Goal: Information Seeking & Learning: Find specific fact

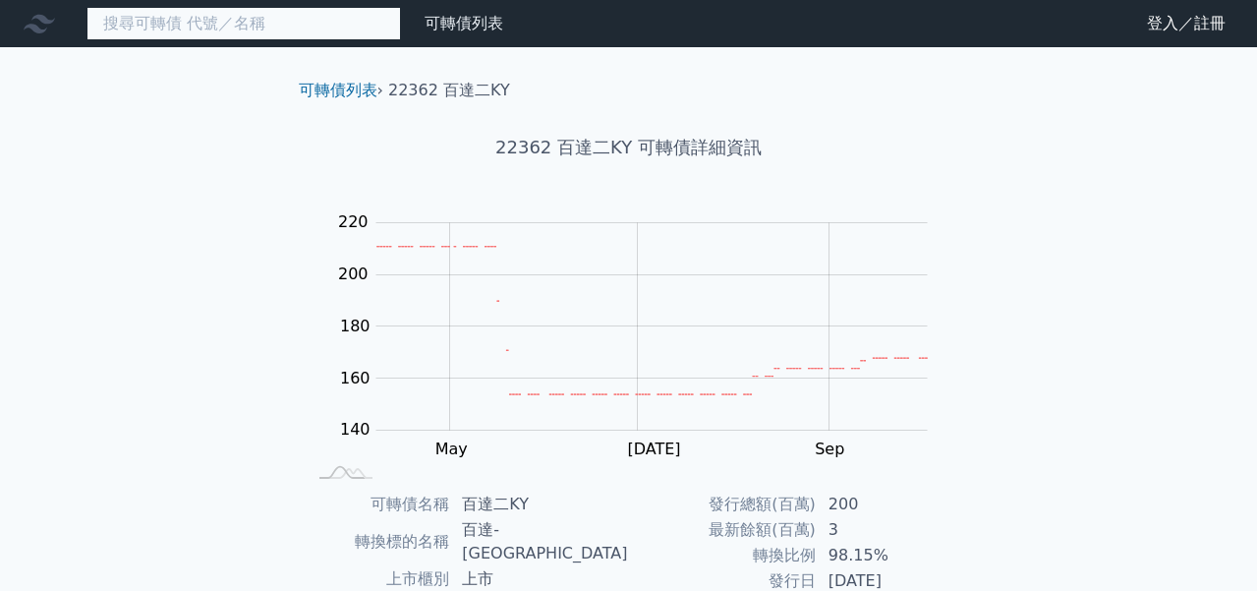
click at [305, 28] on input at bounding box center [244, 23] width 315 height 33
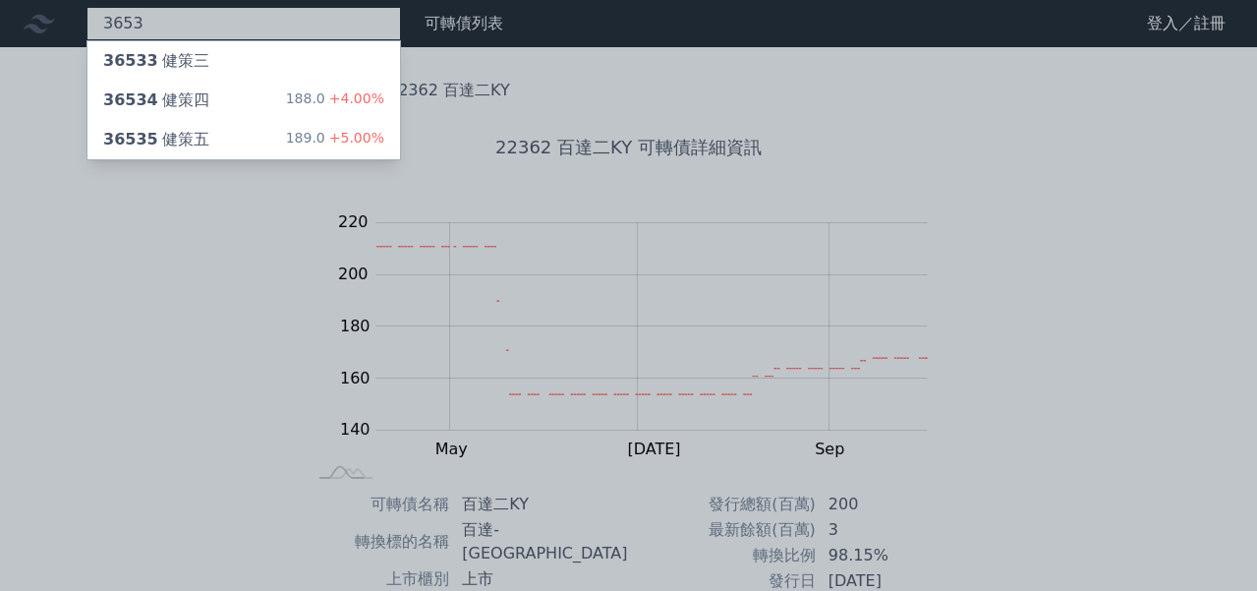
type input "3653"
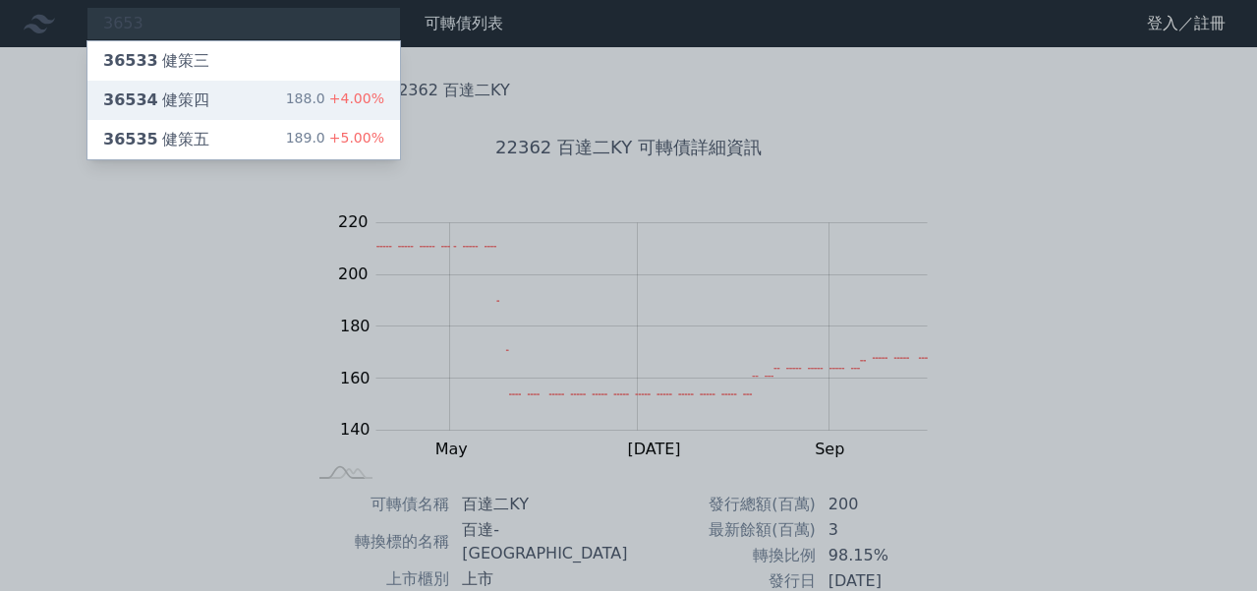
click at [323, 102] on div "188.0 +4.00%" at bounding box center [335, 100] width 98 height 24
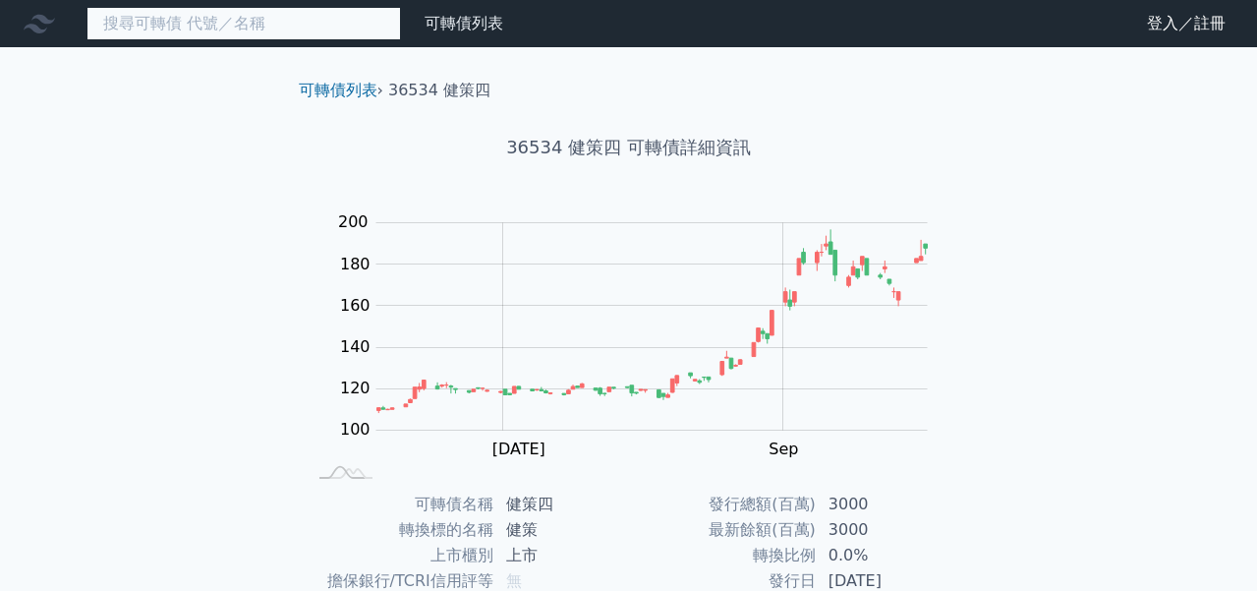
click at [234, 28] on input at bounding box center [244, 23] width 315 height 33
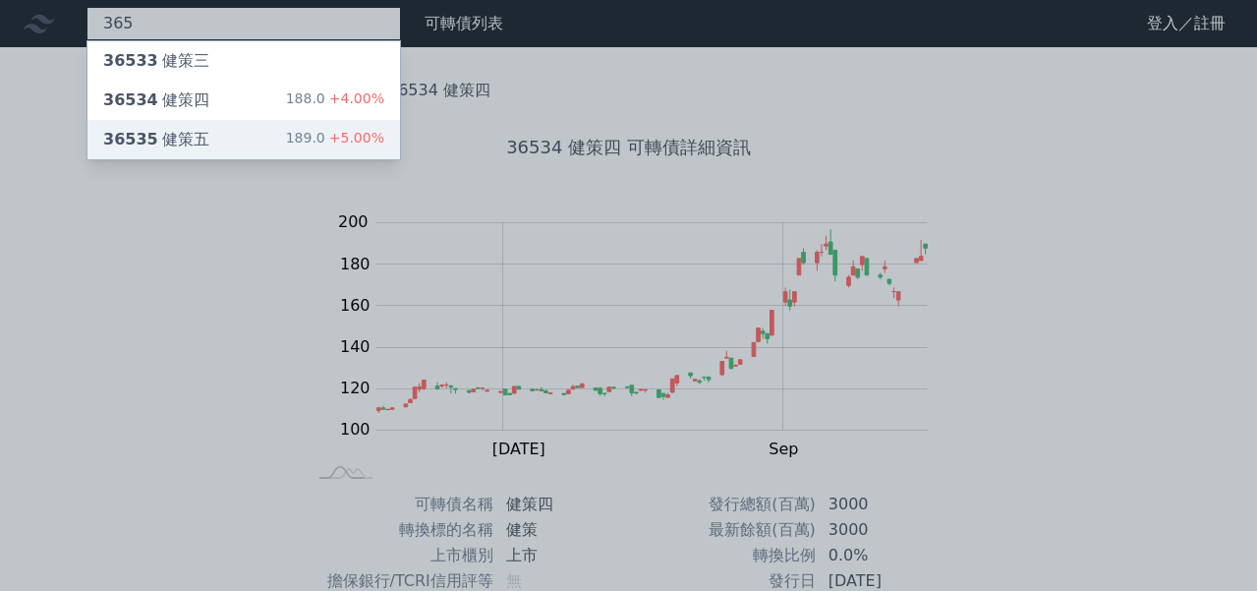
type input "365"
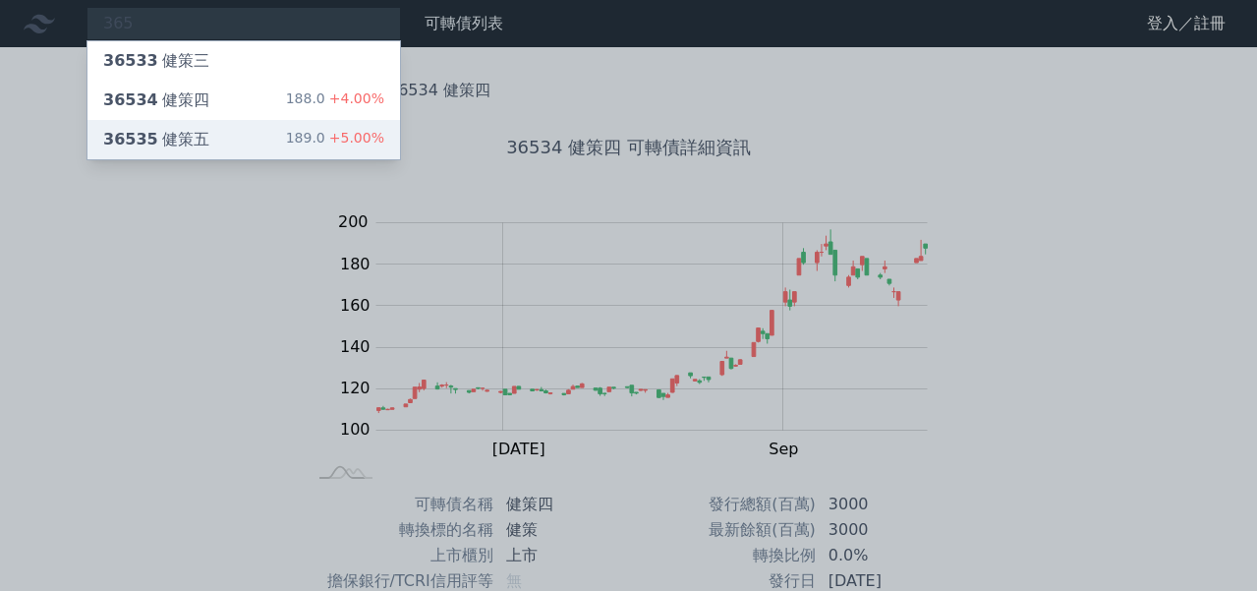
click at [251, 147] on div "36535 健策五 189.0 +5.00%" at bounding box center [244, 139] width 313 height 39
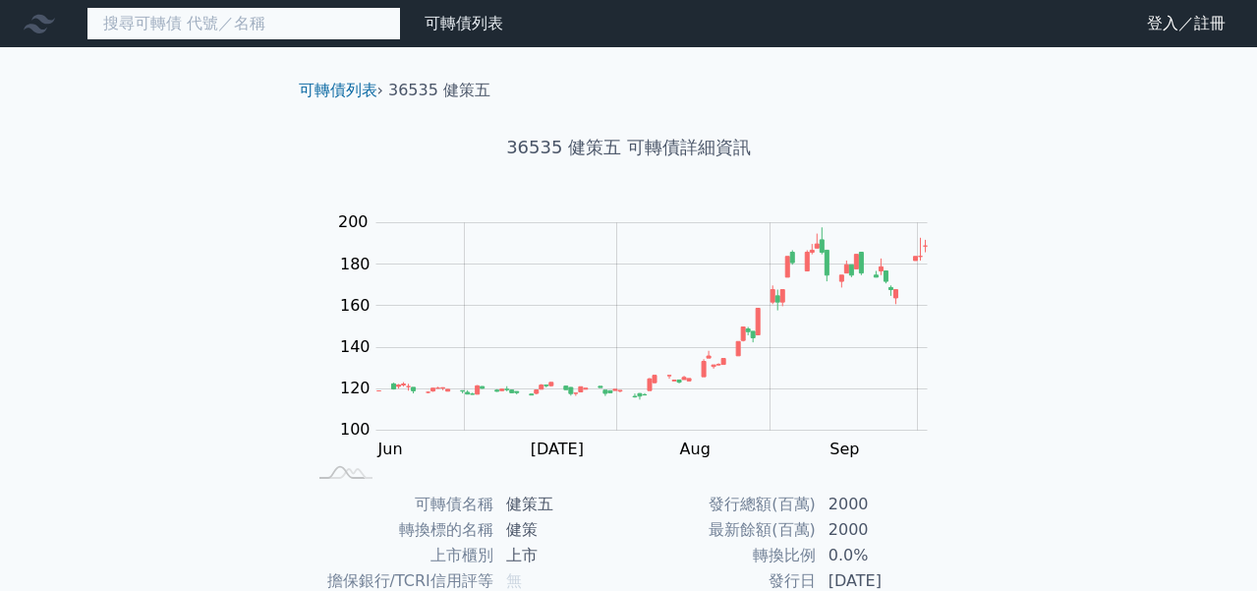
click at [198, 21] on input at bounding box center [244, 23] width 315 height 33
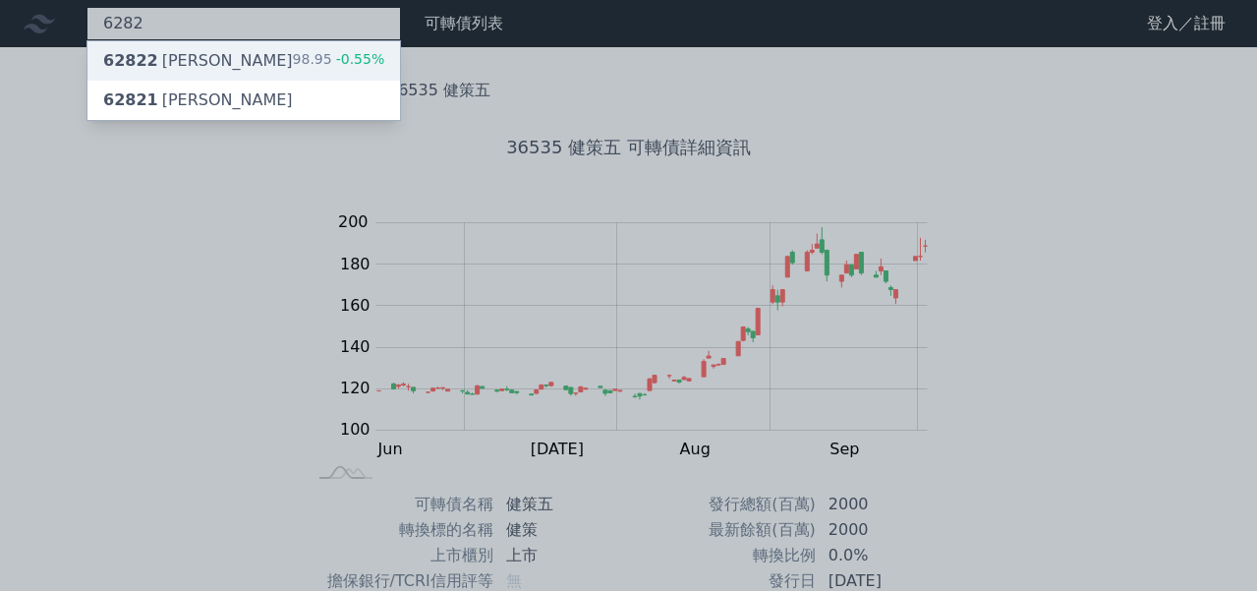
type input "6282"
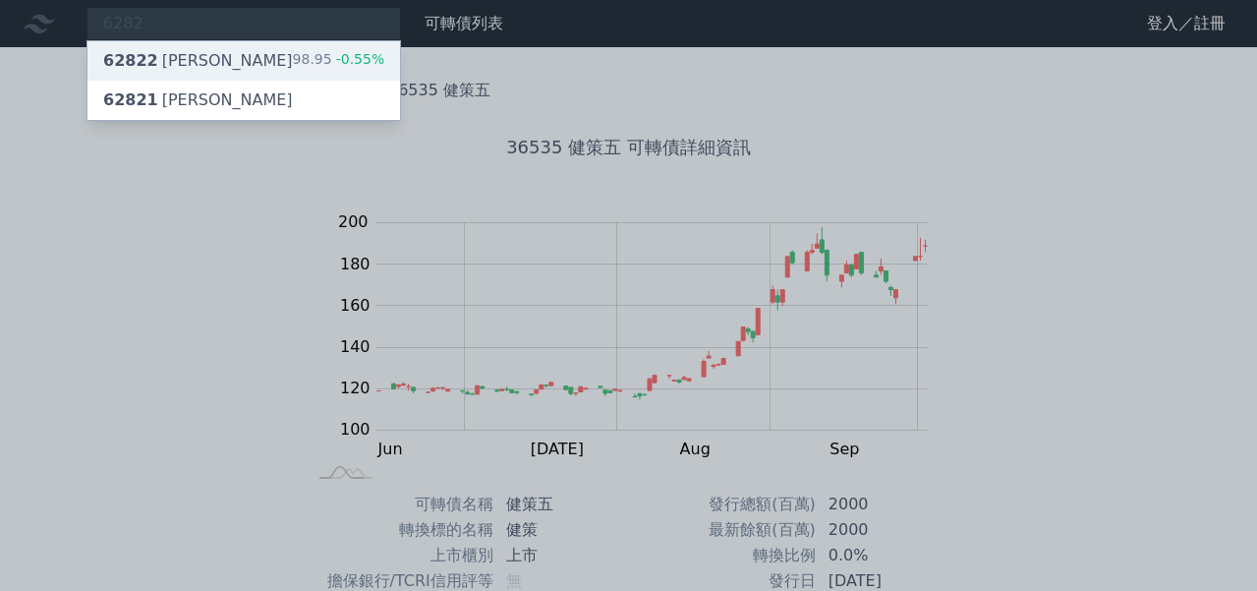
click at [208, 56] on div "62822 [PERSON_NAME] 98.95 -0.55%" at bounding box center [244, 60] width 313 height 39
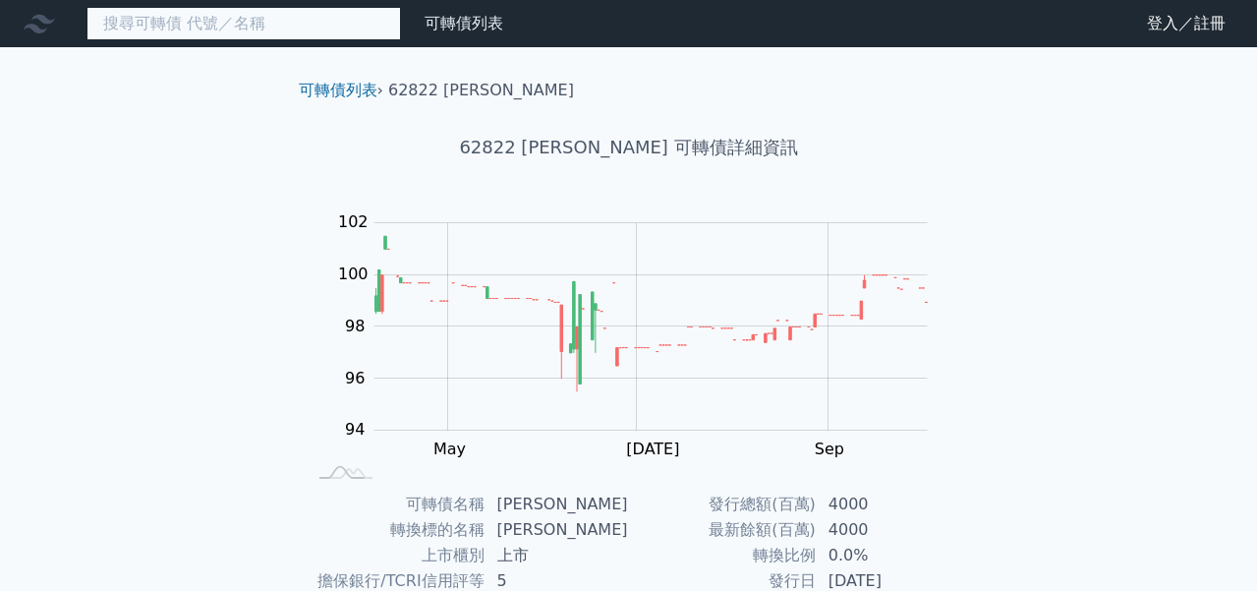
click at [200, 21] on input at bounding box center [244, 23] width 315 height 33
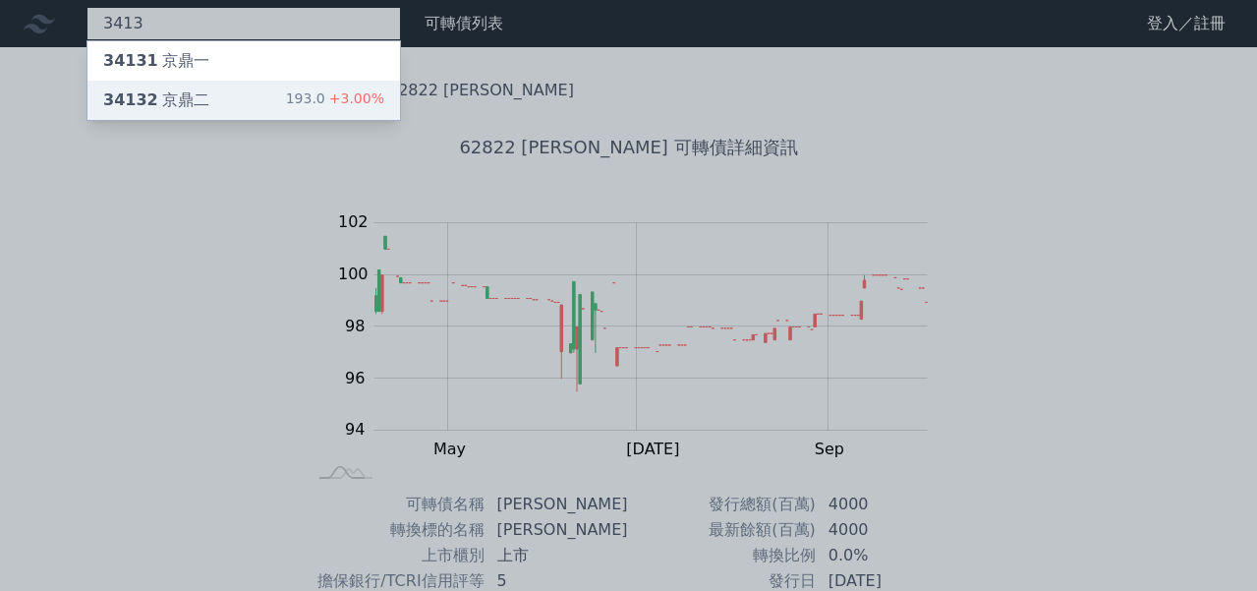
type input "3413"
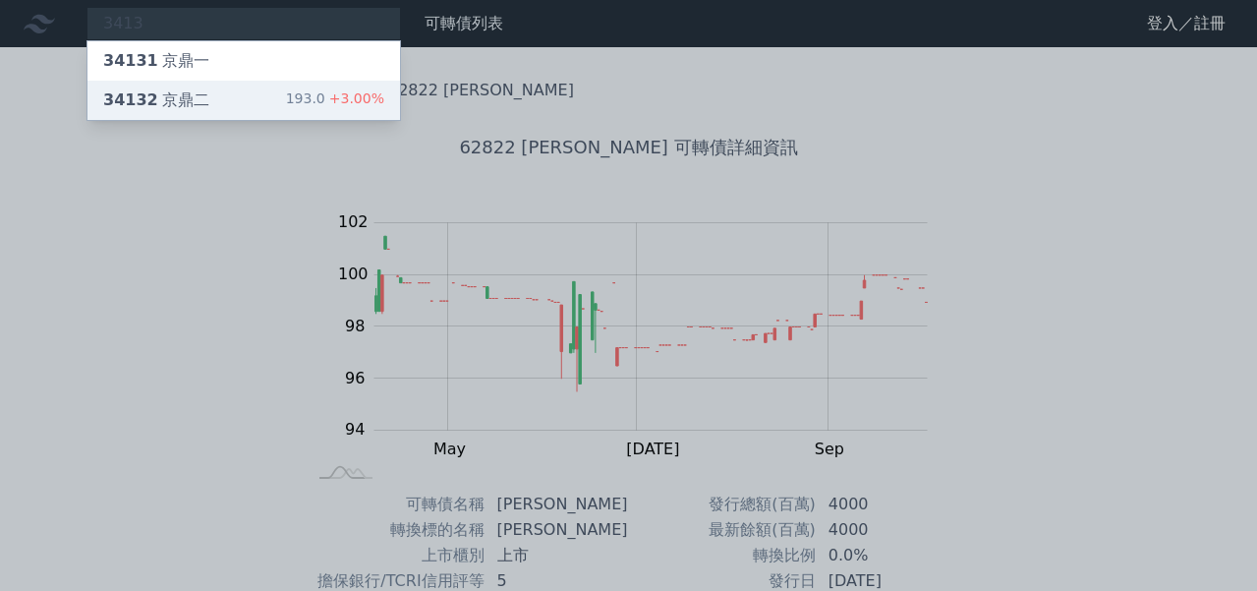
click at [232, 98] on div "34132 京鼎二 193.0 +3.00%" at bounding box center [244, 100] width 313 height 39
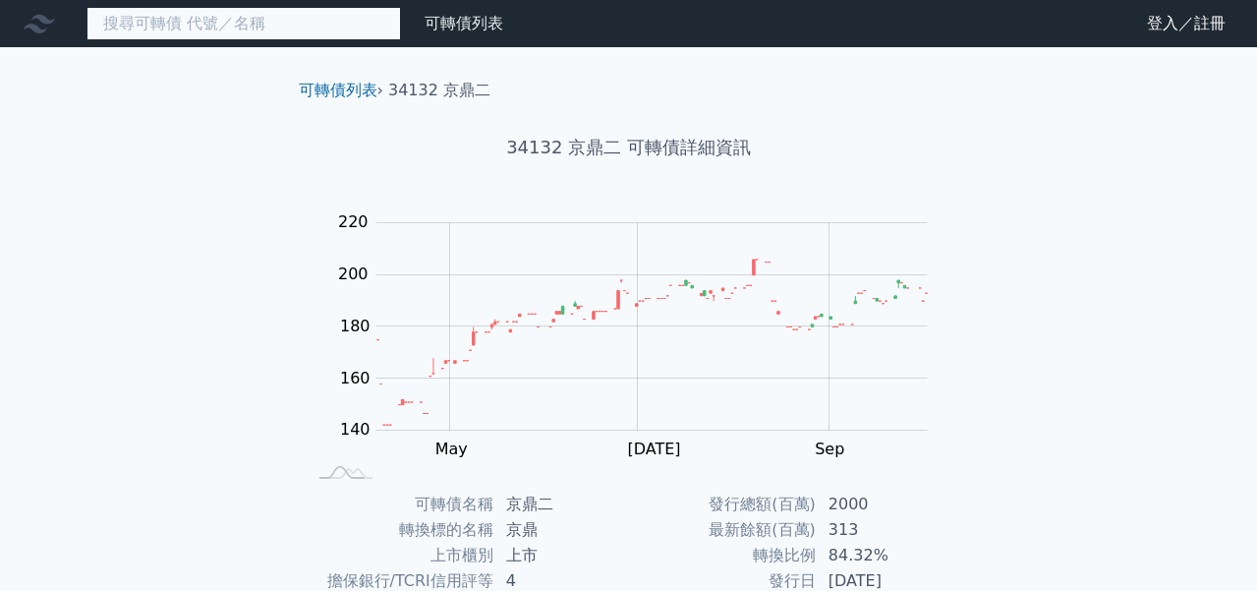
click at [255, 26] on input at bounding box center [244, 23] width 315 height 33
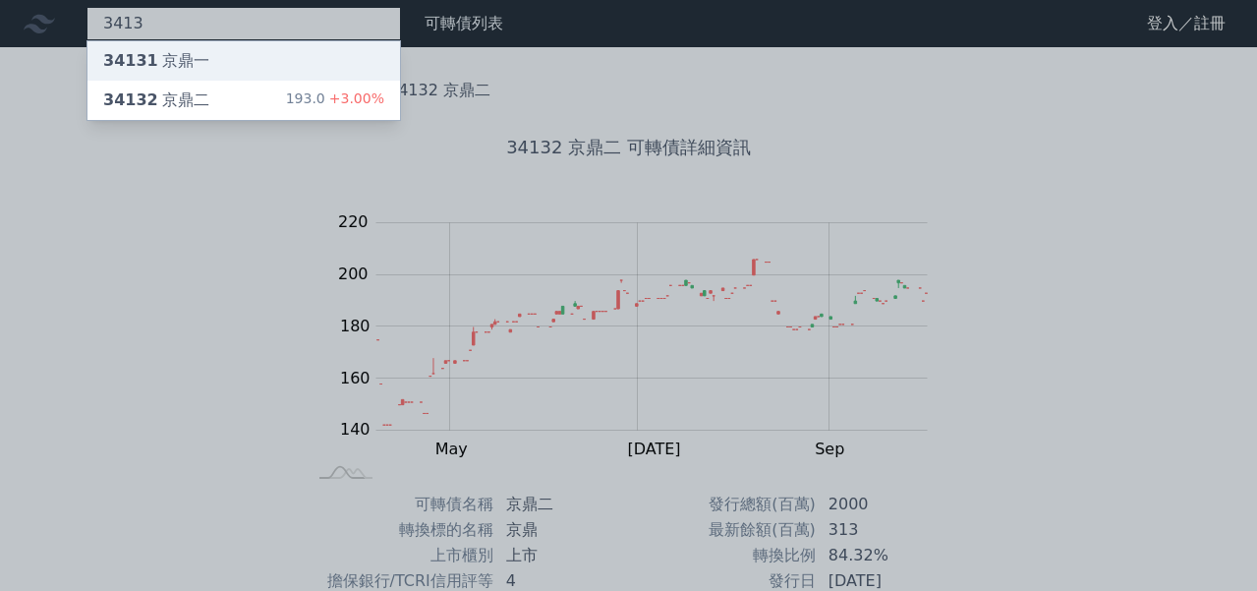
type input "3413"
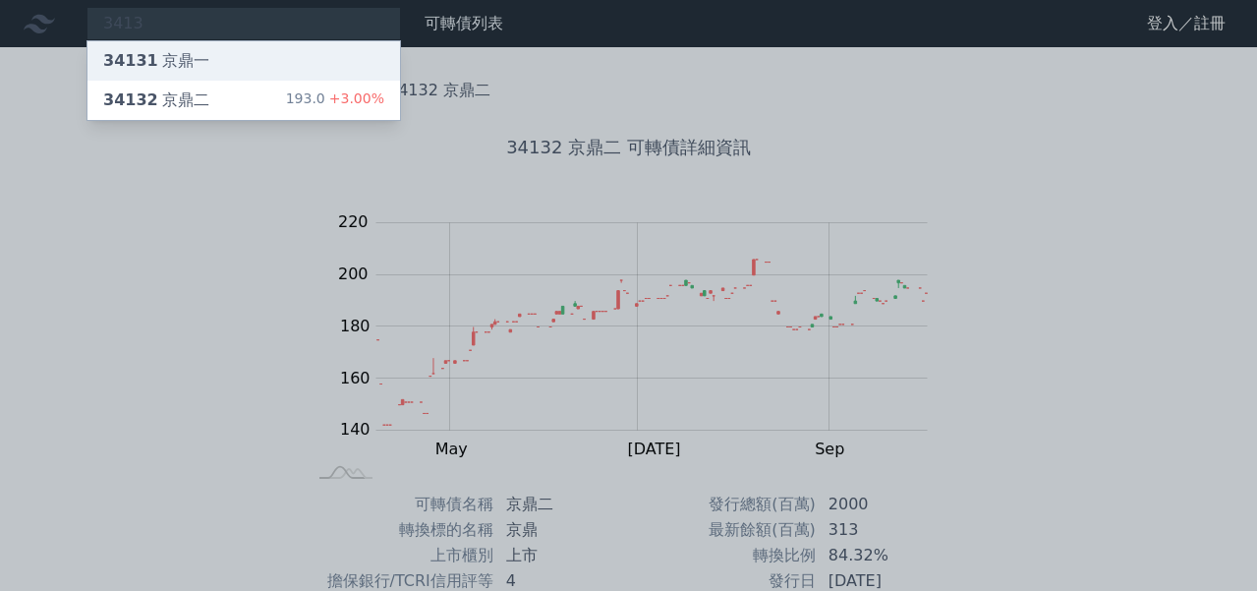
click at [257, 55] on div "34131 京鼎一" at bounding box center [244, 60] width 313 height 39
